Goal: Task Accomplishment & Management: Manage account settings

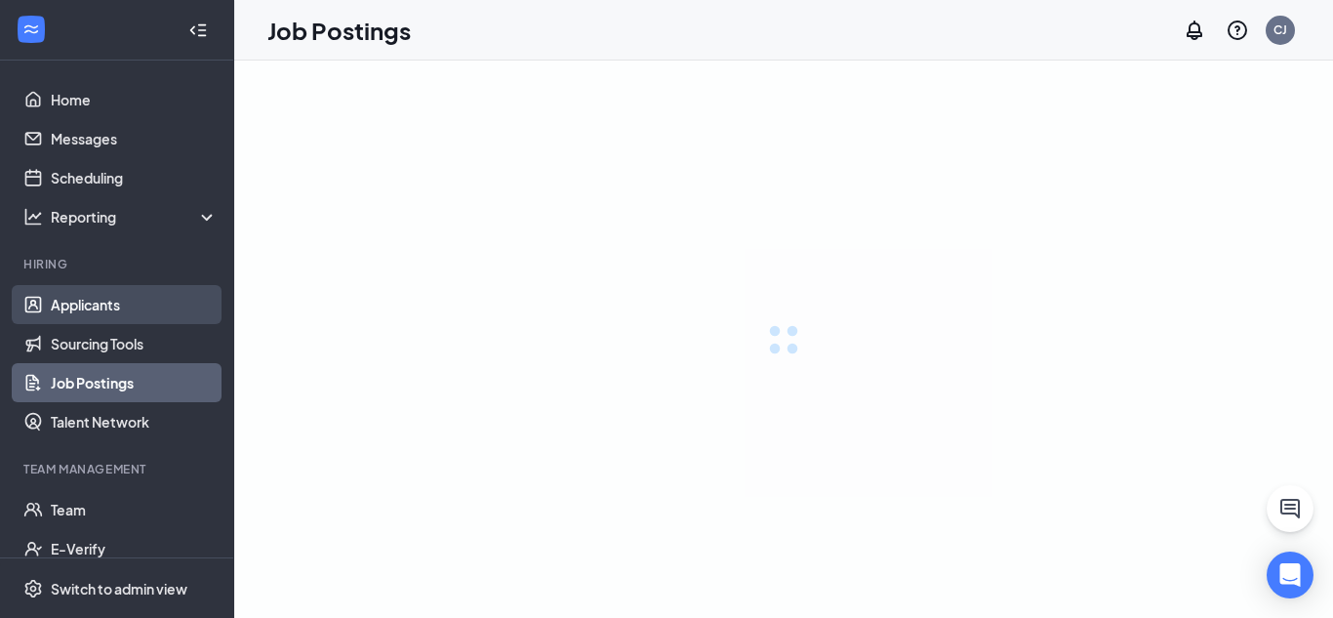
click at [88, 313] on link "Applicants" at bounding box center [134, 304] width 167 height 39
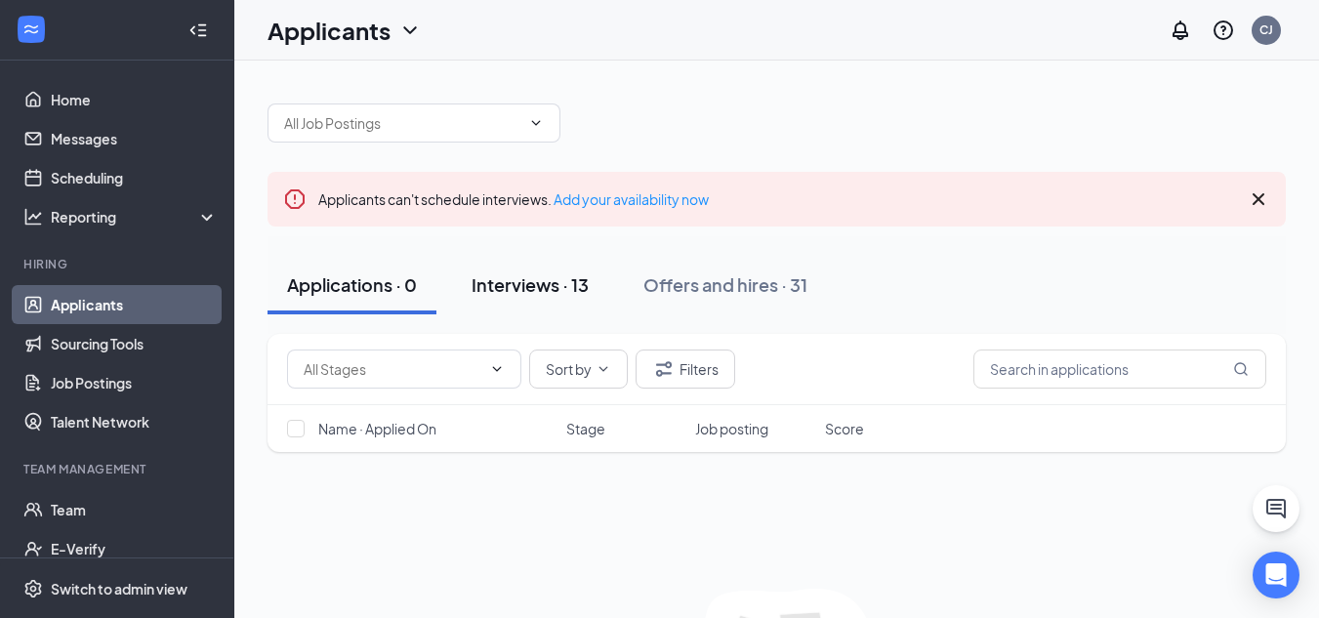
click at [592, 281] on button "Interviews · 13" at bounding box center [530, 285] width 156 height 59
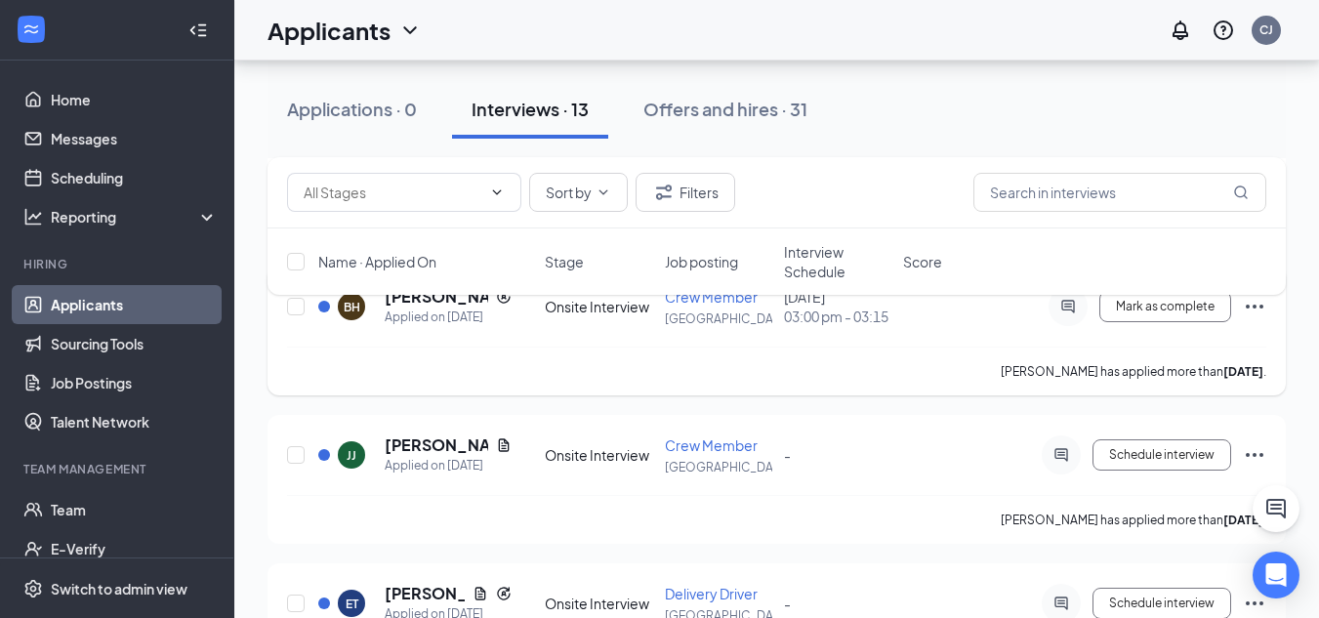
scroll to position [488, 0]
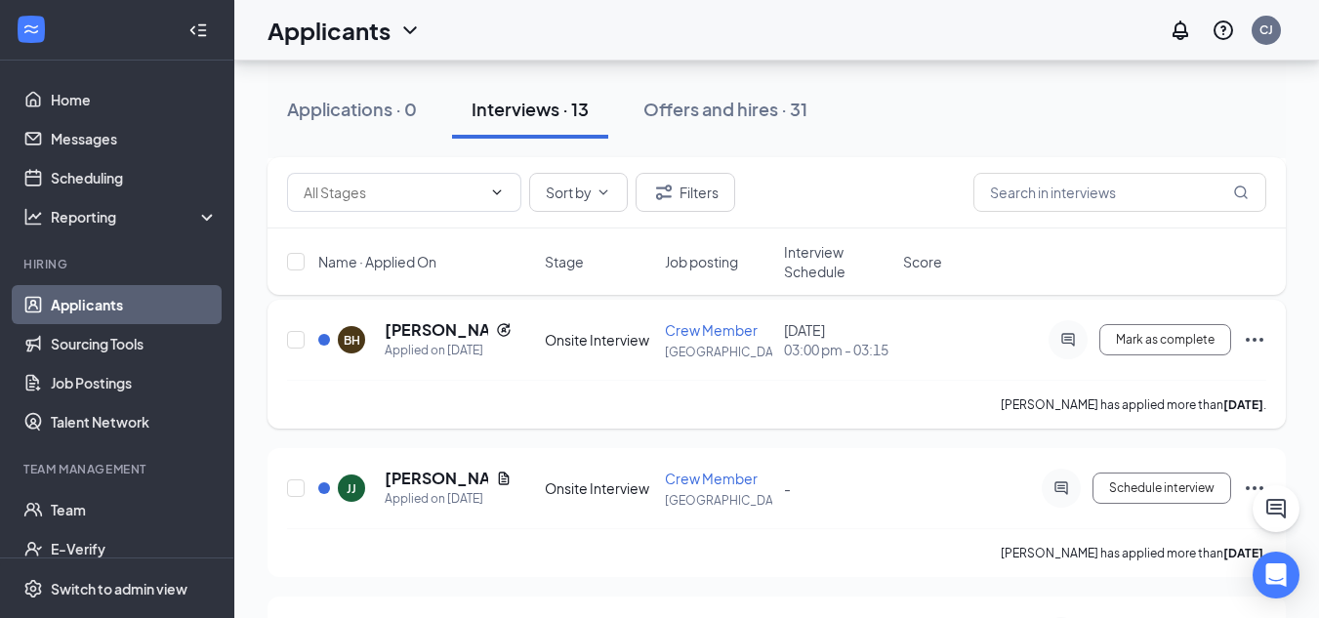
click at [1248, 351] on icon "Ellipses" at bounding box center [1253, 339] width 23 height 23
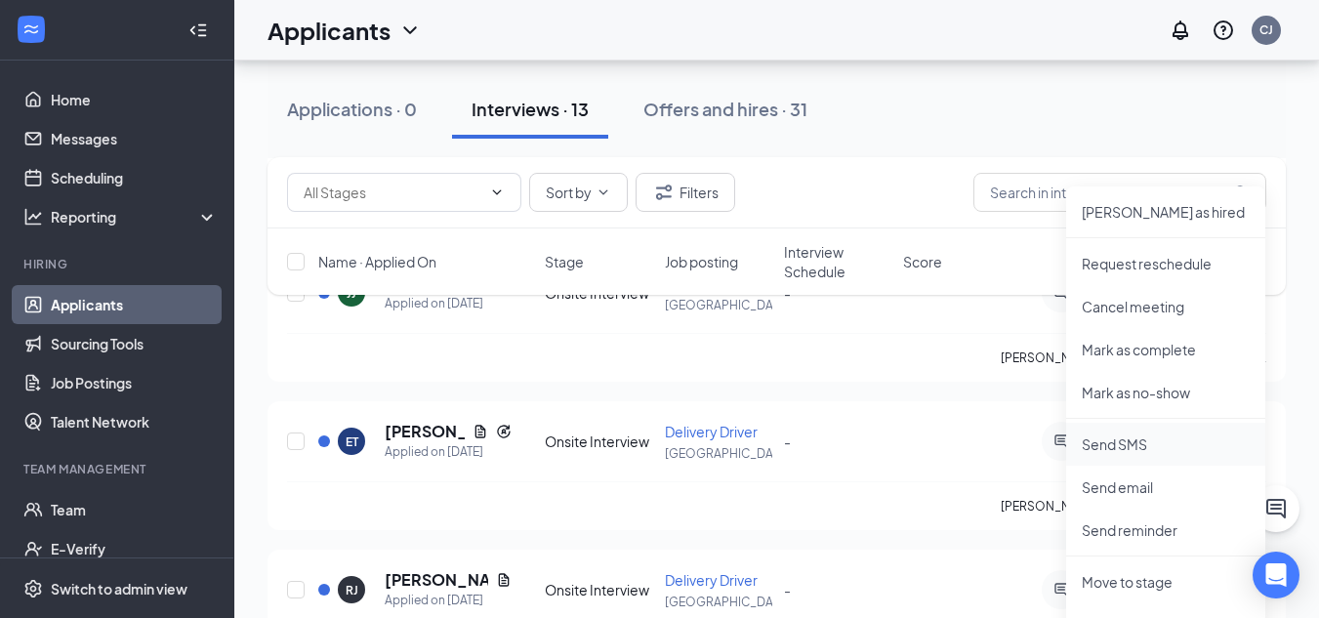
scroll to position [781, 0]
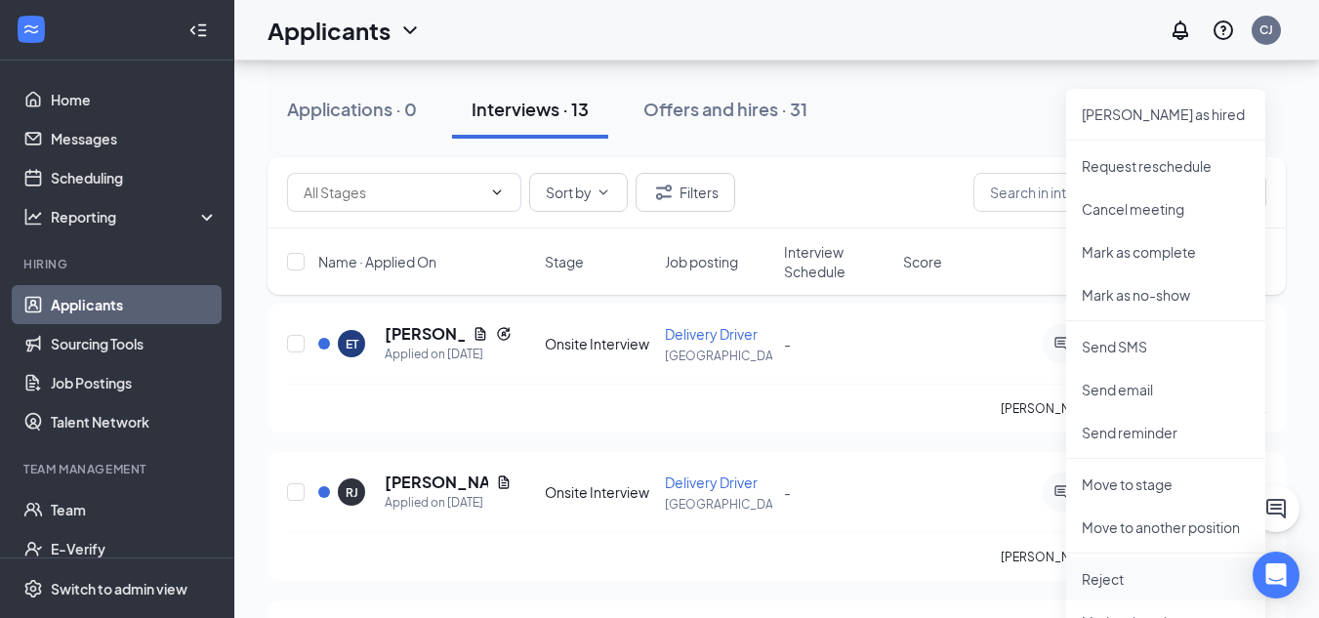
click at [1138, 576] on p "Reject" at bounding box center [1165, 579] width 168 height 20
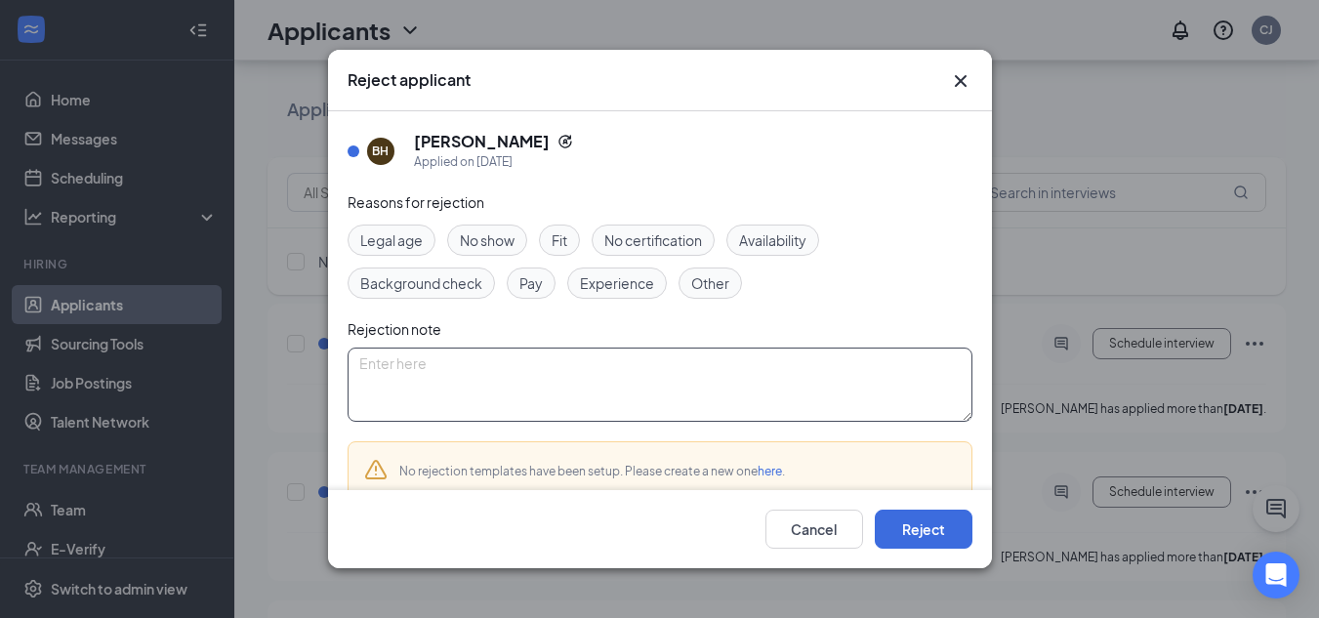
click at [509, 357] on textarea at bounding box center [659, 384] width 625 height 74
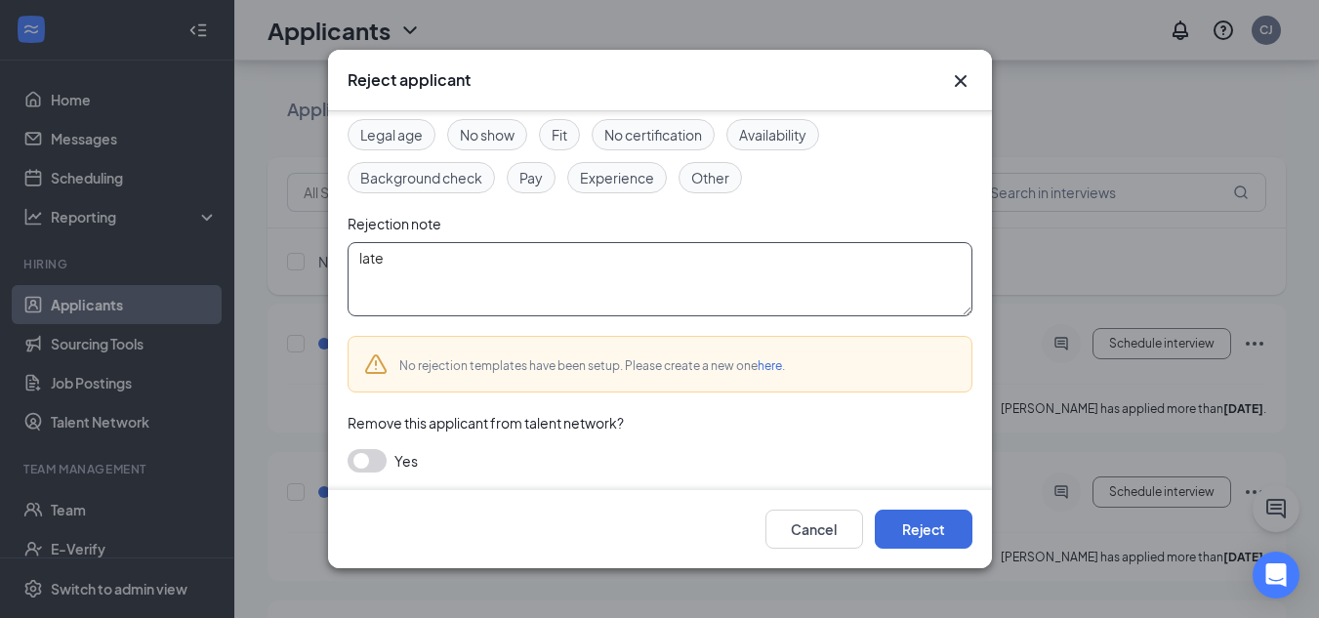
scroll to position [106, 0]
type textarea "late"
click at [355, 454] on button "button" at bounding box center [366, 459] width 39 height 23
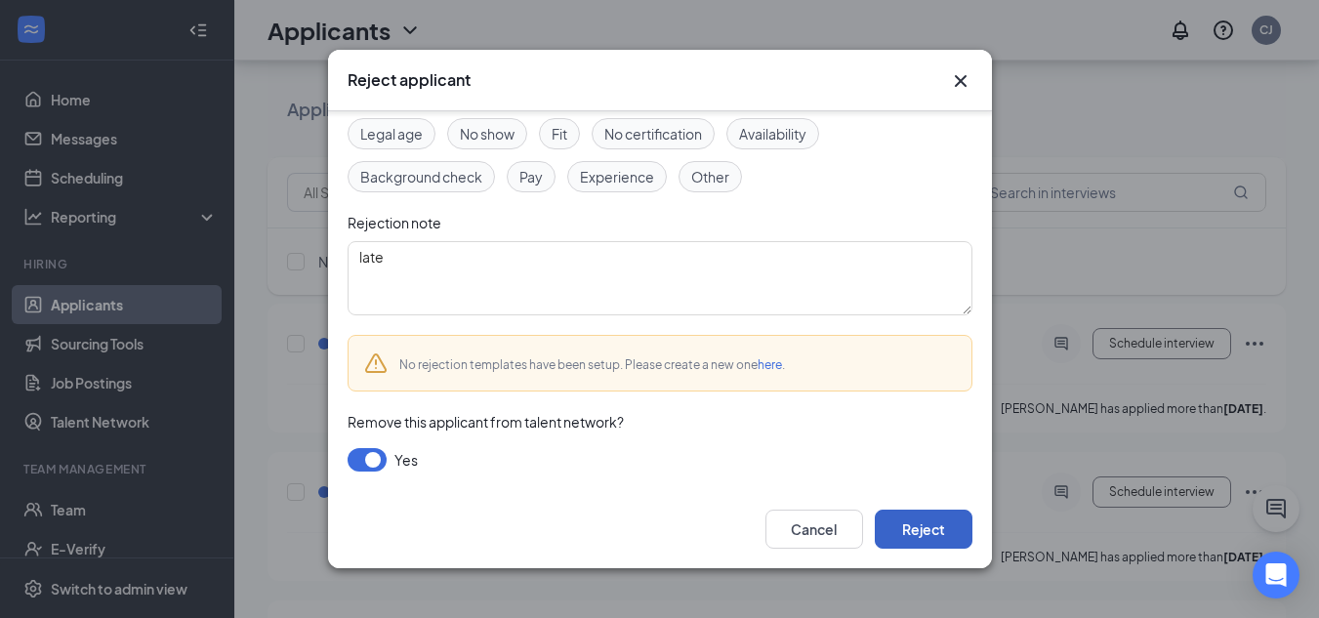
click at [928, 531] on button "Reject" at bounding box center [923, 528] width 98 height 39
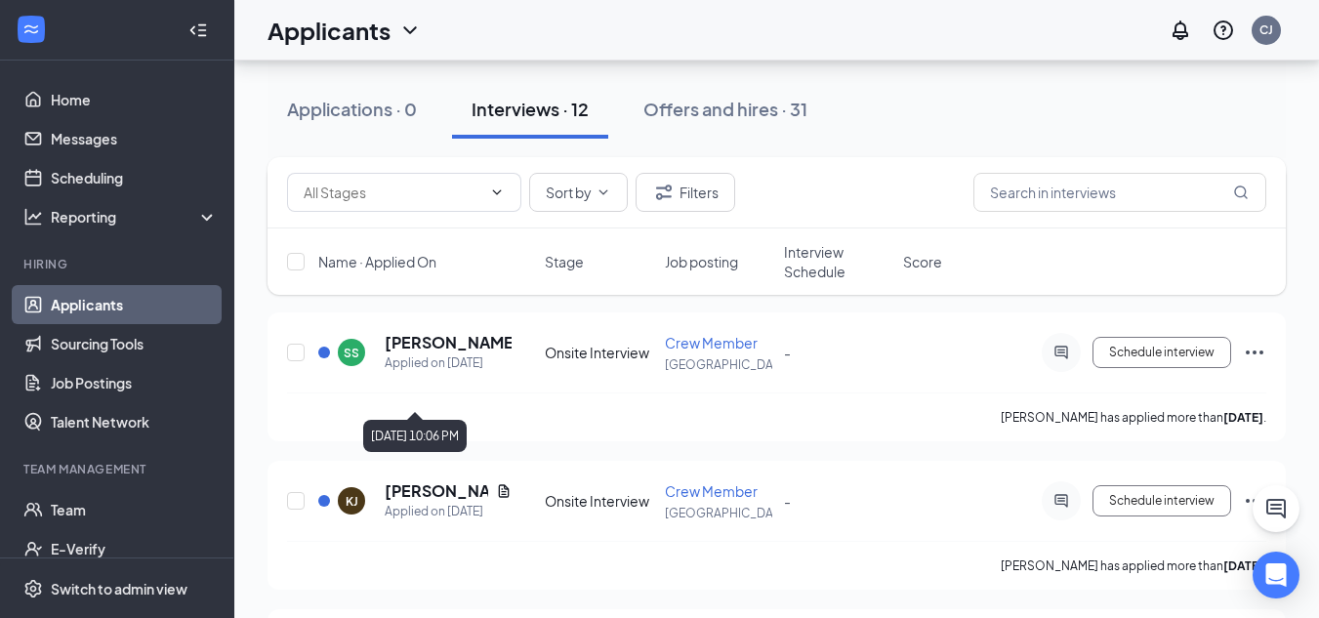
scroll to position [1366, 0]
click at [694, 113] on div "Offers and hires · 31" at bounding box center [725, 109] width 164 height 24
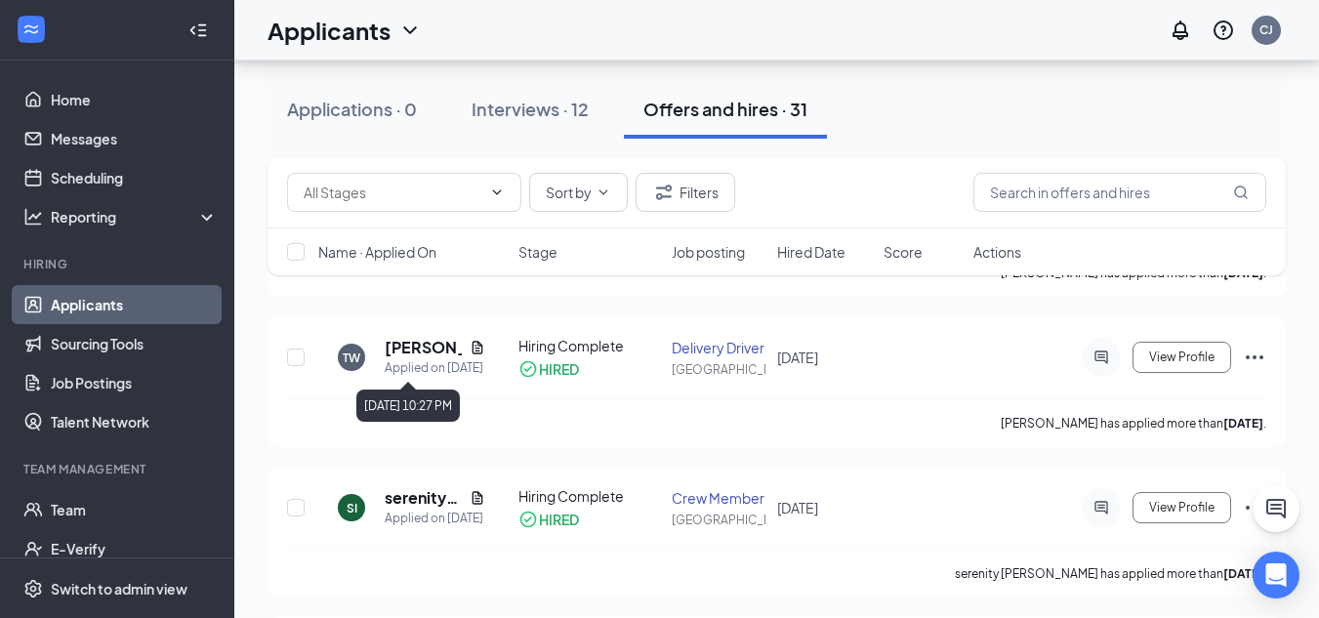
scroll to position [488, 0]
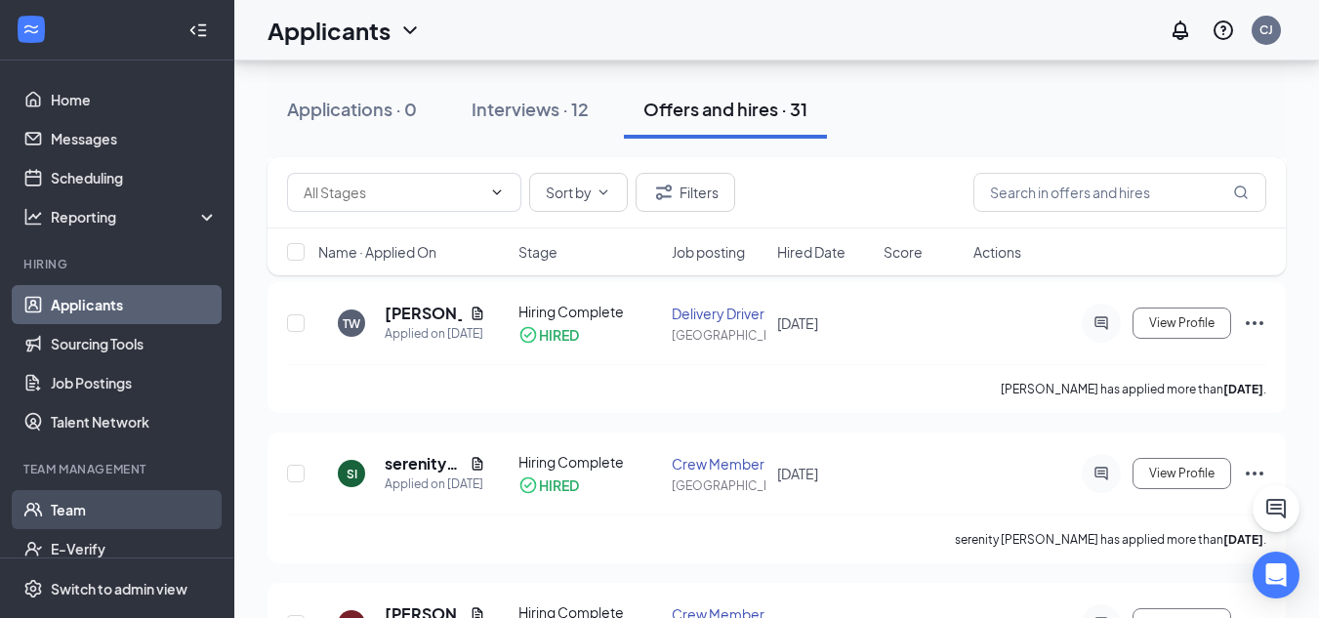
click at [80, 507] on link "Team" at bounding box center [134, 509] width 167 height 39
